Goal: Information Seeking & Learning: Learn about a topic

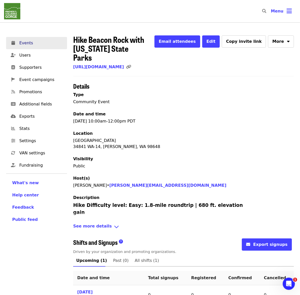
click at [38, 46] on link "Events" at bounding box center [36, 43] width 61 height 12
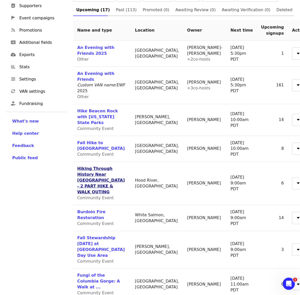
scroll to position [64, 0]
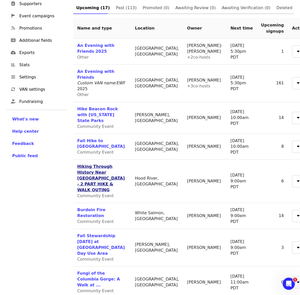
click at [91, 164] on link "Hiking Through History Near [GEOGRAPHIC_DATA] - 2 PART HIKE & WALK OUTING" at bounding box center [101, 178] width 48 height 28
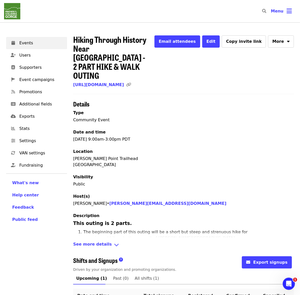
click at [131, 82] on icon "link icon" at bounding box center [128, 84] width 5 height 5
click at [20, 41] on span "Events" at bounding box center [41, 43] width 44 height 6
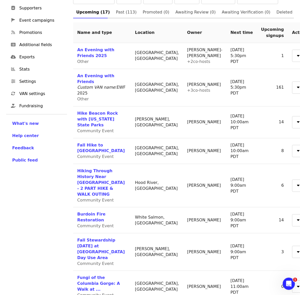
scroll to position [159, 0]
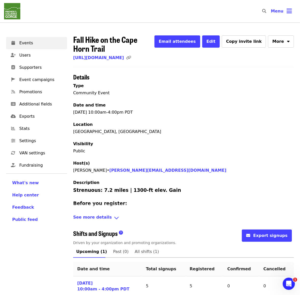
click at [131, 59] on icon "link icon" at bounding box center [128, 57] width 5 height 5
drag, startPoint x: 166, startPoint y: 192, endPoint x: 74, endPoint y: 192, distance: 91.8
click at [74, 192] on h3 "Strenuous: 7.2 miles | 1300-ft elev. Gain" at bounding box center [162, 189] width 178 height 7
copy h3 "Strenuous: 7.2 miles | 1300-ft elev. Gain"
